Goal: Information Seeking & Learning: Learn about a topic

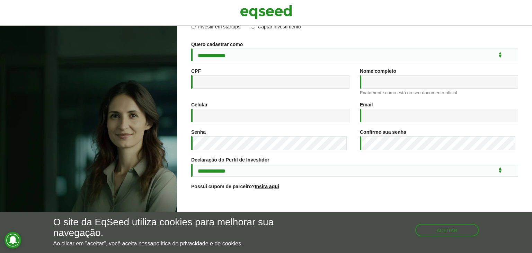
scroll to position [103, 0]
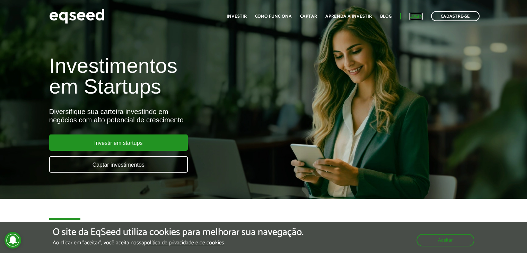
click at [411, 16] on link "Login" at bounding box center [416, 16] width 14 height 5
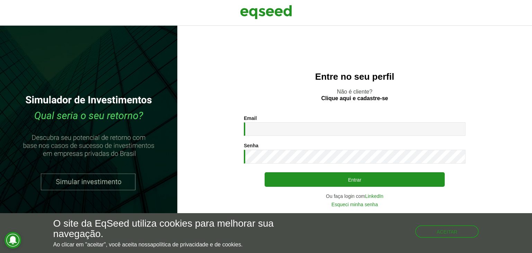
click at [331, 136] on div "Email * Digite seu endereço de e-mail. Senha * Digite a senha que será usada em…" at bounding box center [355, 160] width 222 height 91
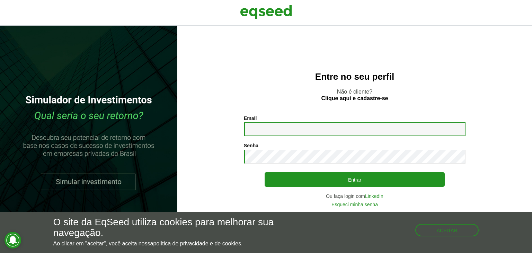
click at [342, 126] on input "Email *" at bounding box center [355, 129] width 222 height 14
type input "**********"
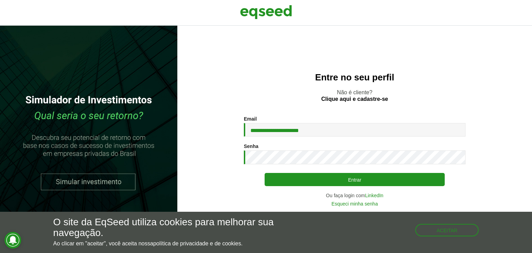
drag, startPoint x: 349, startPoint y: 183, endPoint x: 347, endPoint y: 165, distance: 18.5
click at [347, 165] on div "**********" at bounding box center [355, 161] width 222 height 90
type button "Entrar"
click at [265, 173] on button "Entrar" at bounding box center [355, 179] width 180 height 13
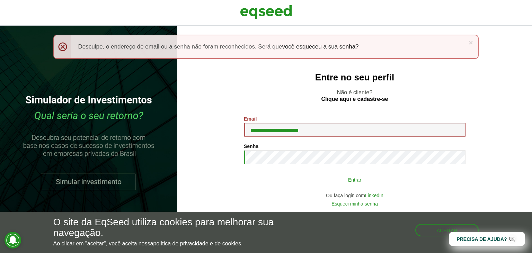
click at [355, 178] on button "Entrar" at bounding box center [355, 179] width 180 height 13
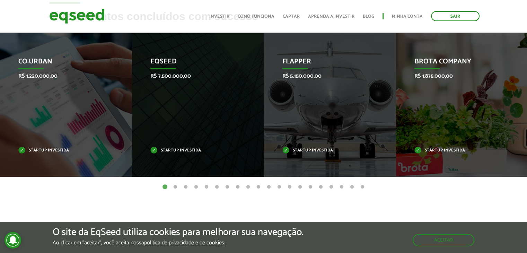
scroll to position [277, 0]
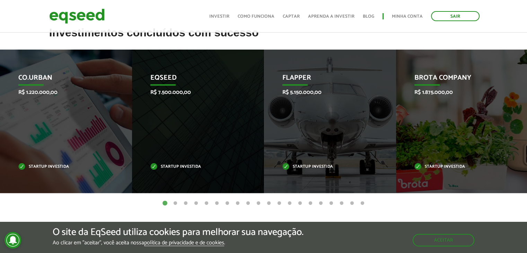
click at [361, 203] on button "20" at bounding box center [362, 203] width 7 height 7
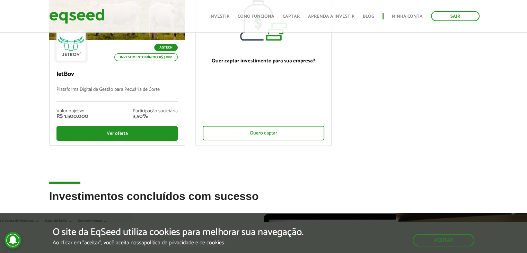
click at [442, 131] on ul "Rodada garantida Lote adicional Último dia Agtech Investimento mínimo: R$ 5.000…" at bounding box center [263, 63] width 439 height 188
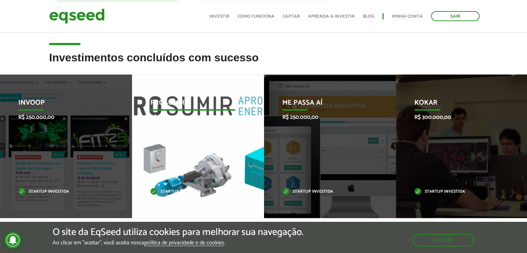
click at [170, 126] on div "Prosumir R$ 300.000,00 Startup investida" at bounding box center [193, 145] width 122 height 143
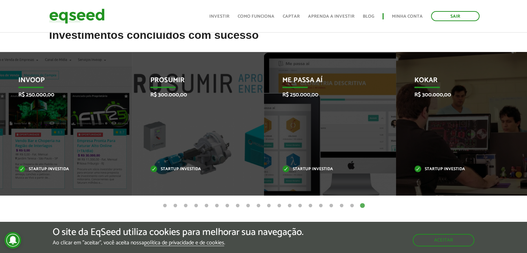
scroll to position [287, 0]
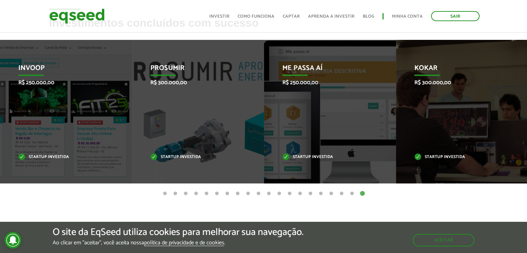
click at [352, 194] on button "19" at bounding box center [351, 193] width 7 height 7
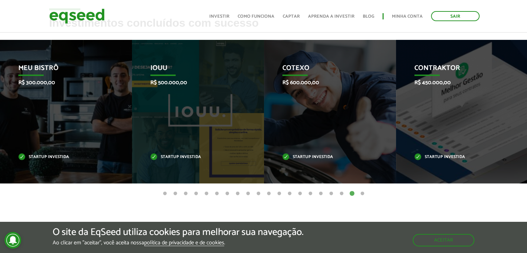
click at [341, 194] on button "18" at bounding box center [341, 193] width 7 height 7
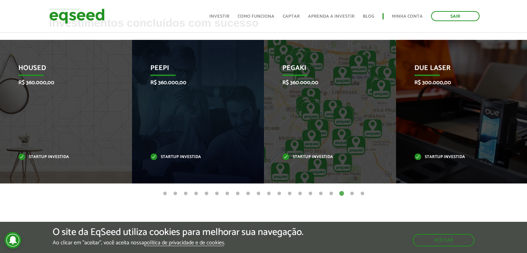
click at [330, 193] on button "17" at bounding box center [331, 193] width 7 height 7
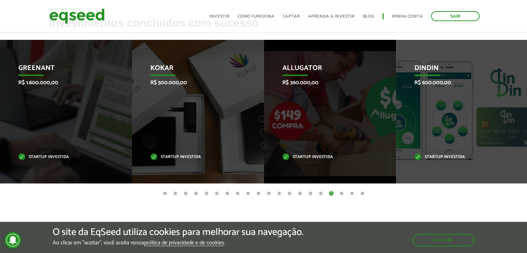
click at [321, 193] on button "16" at bounding box center [320, 193] width 7 height 7
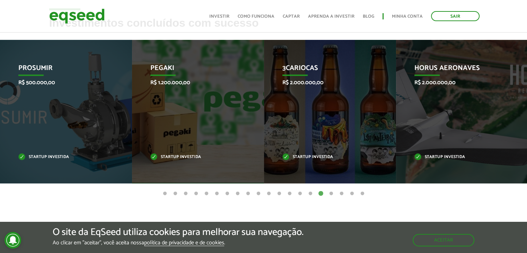
click at [309, 194] on button "15" at bounding box center [310, 193] width 7 height 7
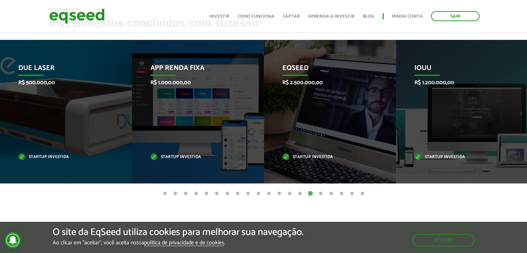
click at [299, 195] on button "14" at bounding box center [299, 193] width 7 height 7
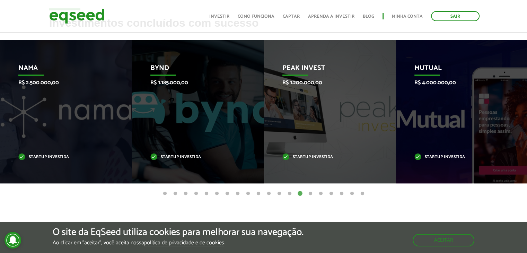
click at [289, 191] on button "13" at bounding box center [289, 193] width 7 height 7
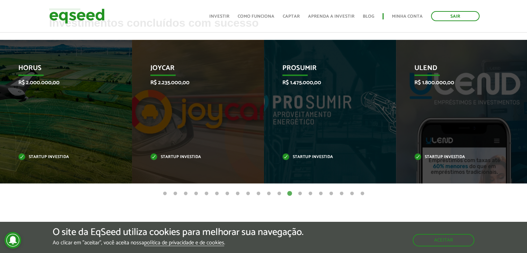
click at [280, 193] on button "12" at bounding box center [279, 193] width 7 height 7
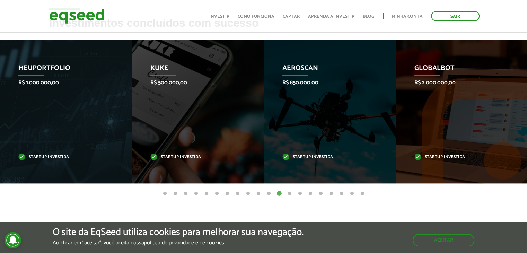
click at [269, 193] on button "11" at bounding box center [268, 193] width 7 height 7
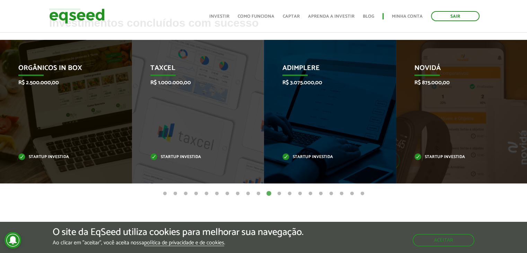
click at [260, 194] on button "10" at bounding box center [258, 193] width 7 height 7
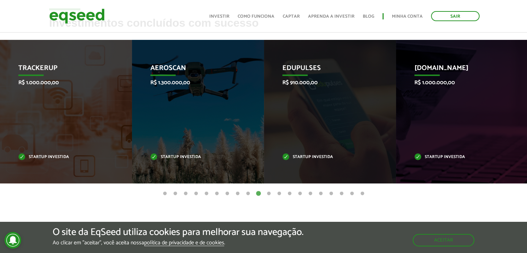
click at [248, 194] on button "9" at bounding box center [247, 193] width 7 height 7
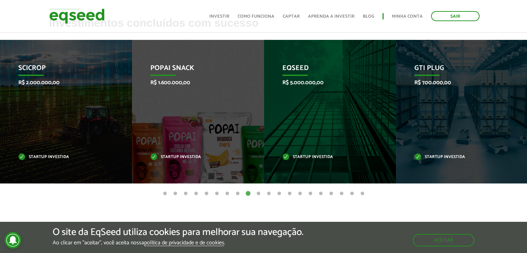
click at [239, 195] on button "8" at bounding box center [237, 193] width 7 height 7
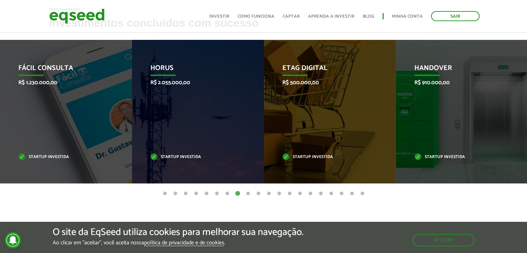
click at [227, 194] on button "7" at bounding box center [227, 193] width 7 height 7
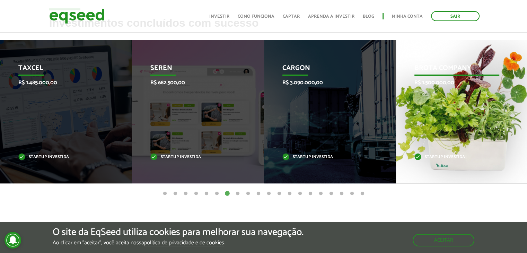
click at [444, 118] on div "Brota Company R$ 1.500.000,00 Startup investida" at bounding box center [457, 111] width 122 height 143
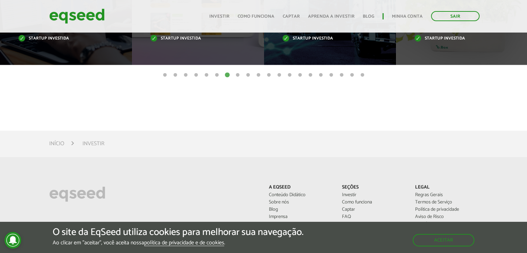
scroll to position [425, 0]
